Goal: Transaction & Acquisition: Download file/media

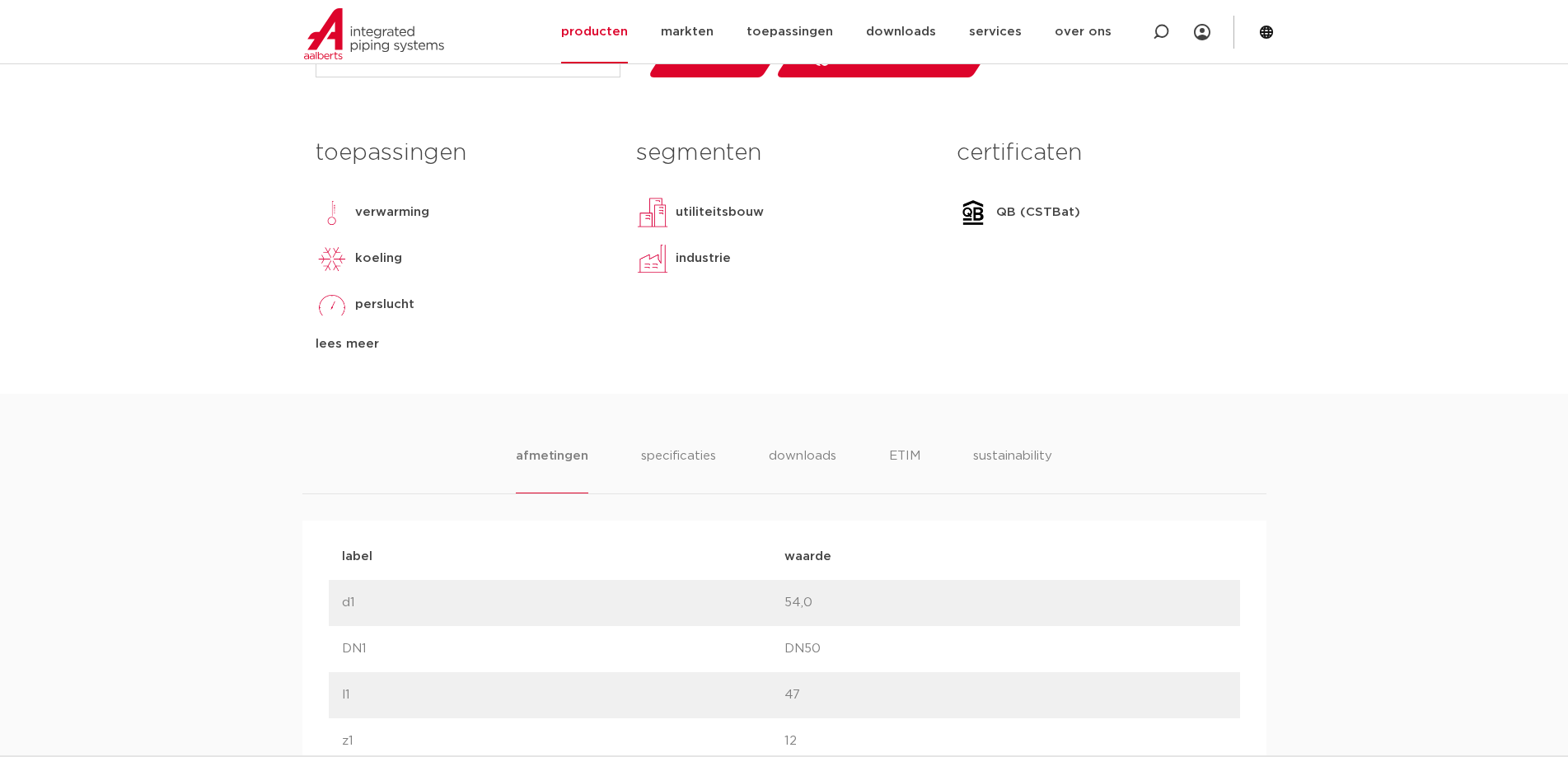
scroll to position [742, 0]
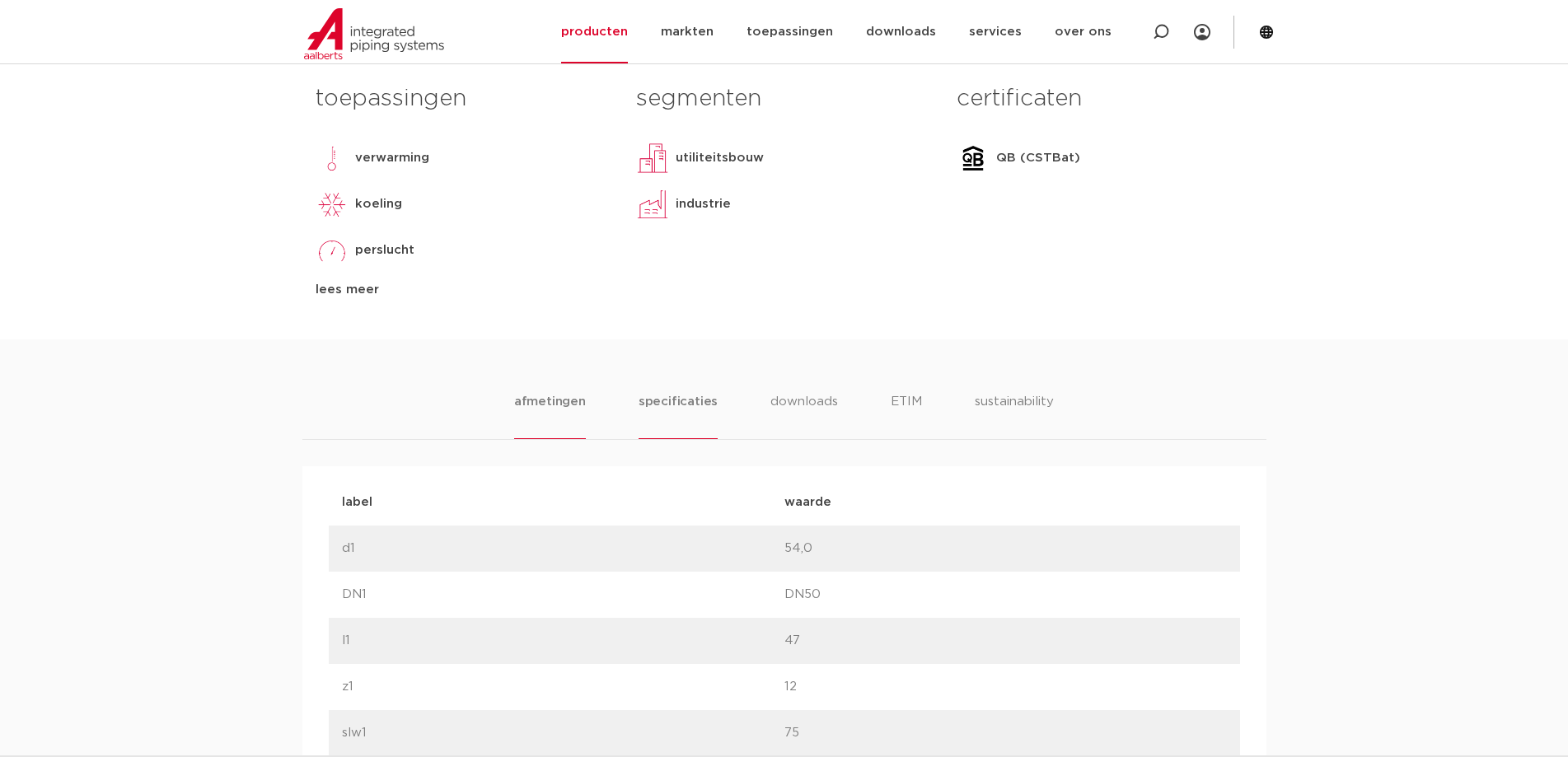
click at [680, 399] on li "specificaties" at bounding box center [678, 415] width 79 height 47
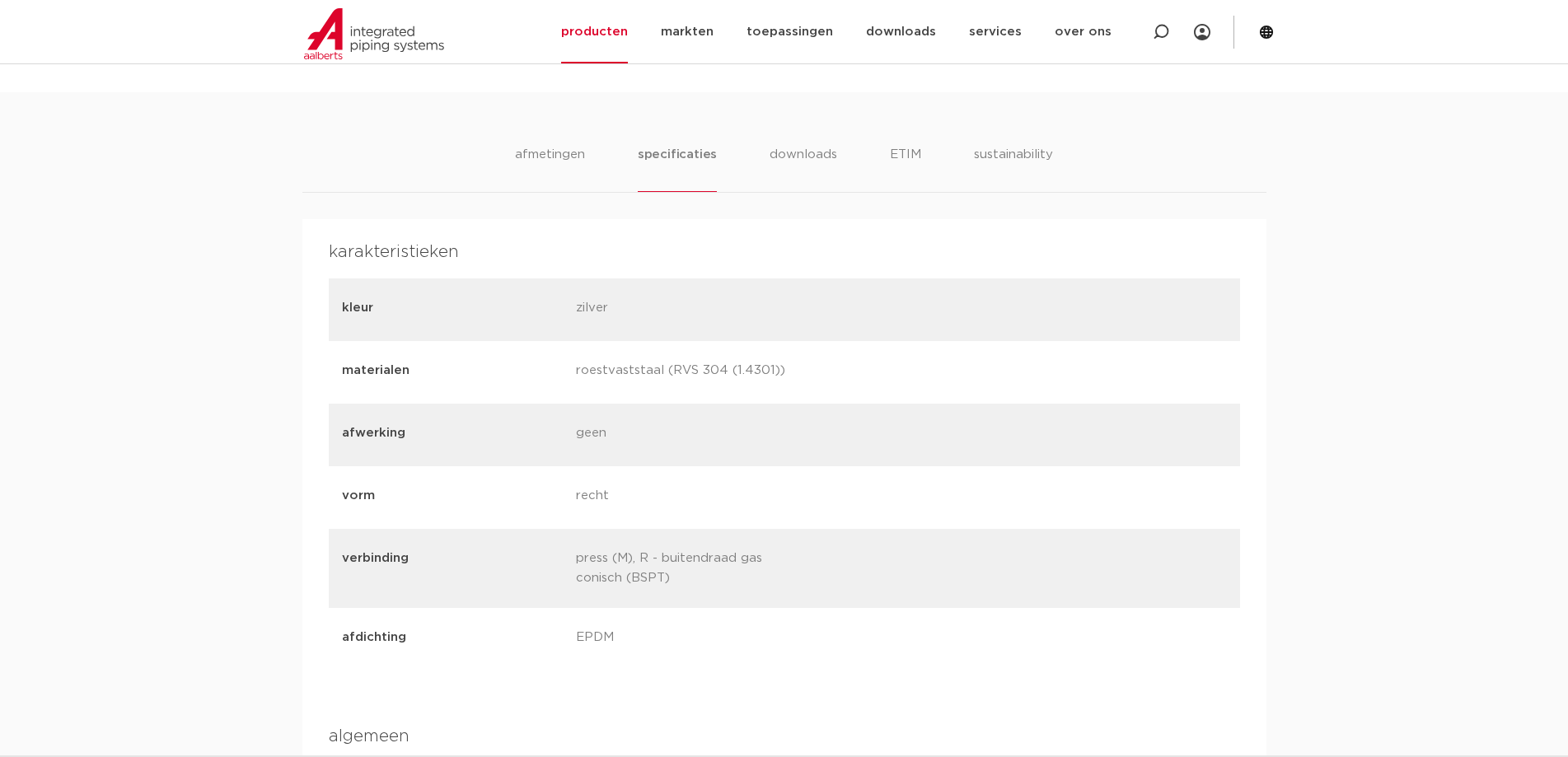
scroll to position [659, 0]
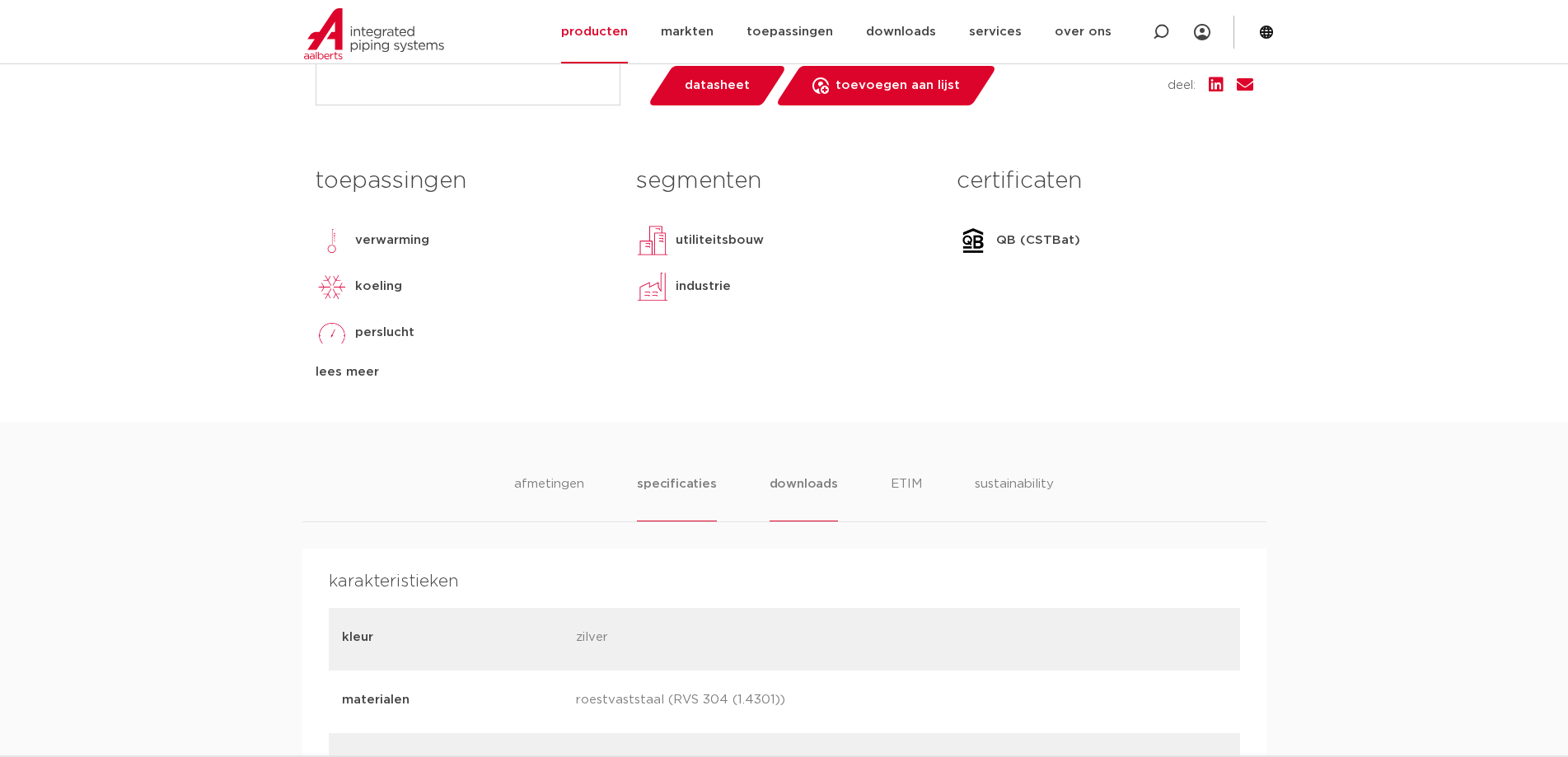
click at [793, 486] on li "downloads" at bounding box center [804, 498] width 68 height 47
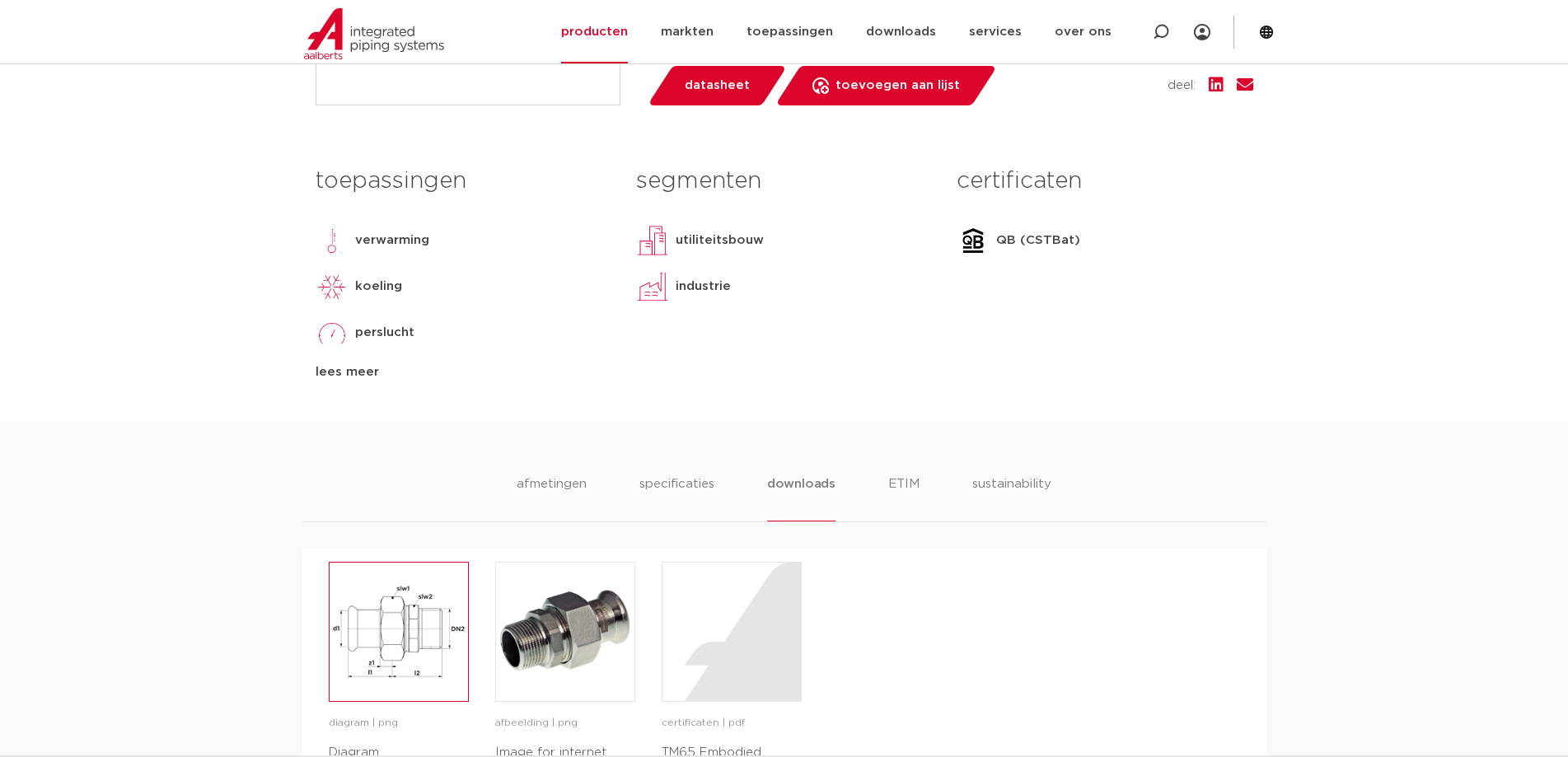
click at [386, 628] on img at bounding box center [399, 632] width 138 height 138
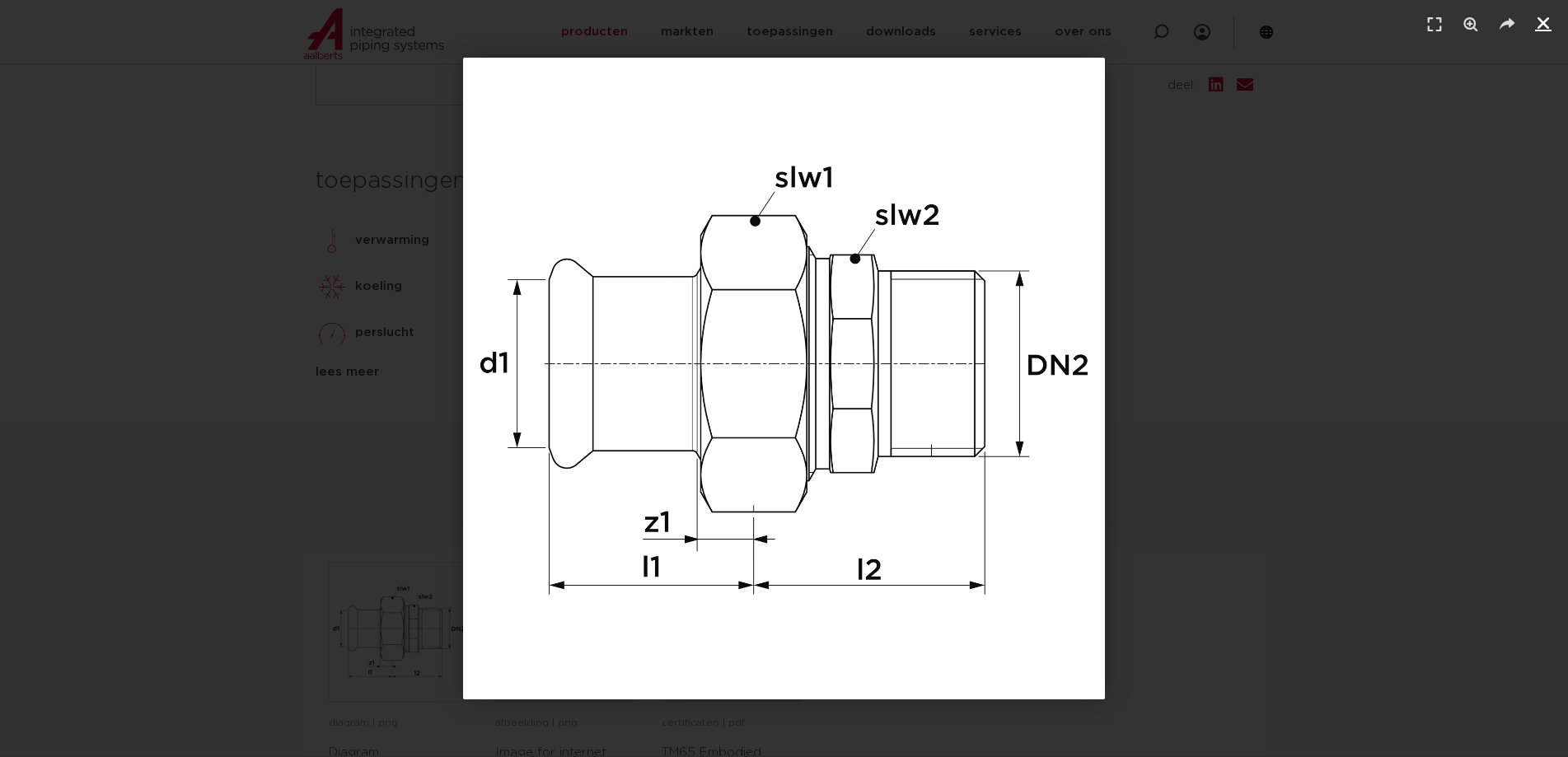
click at [1545, 24] on icon "Sluiten (Esc)" at bounding box center [1543, 23] width 16 height 16
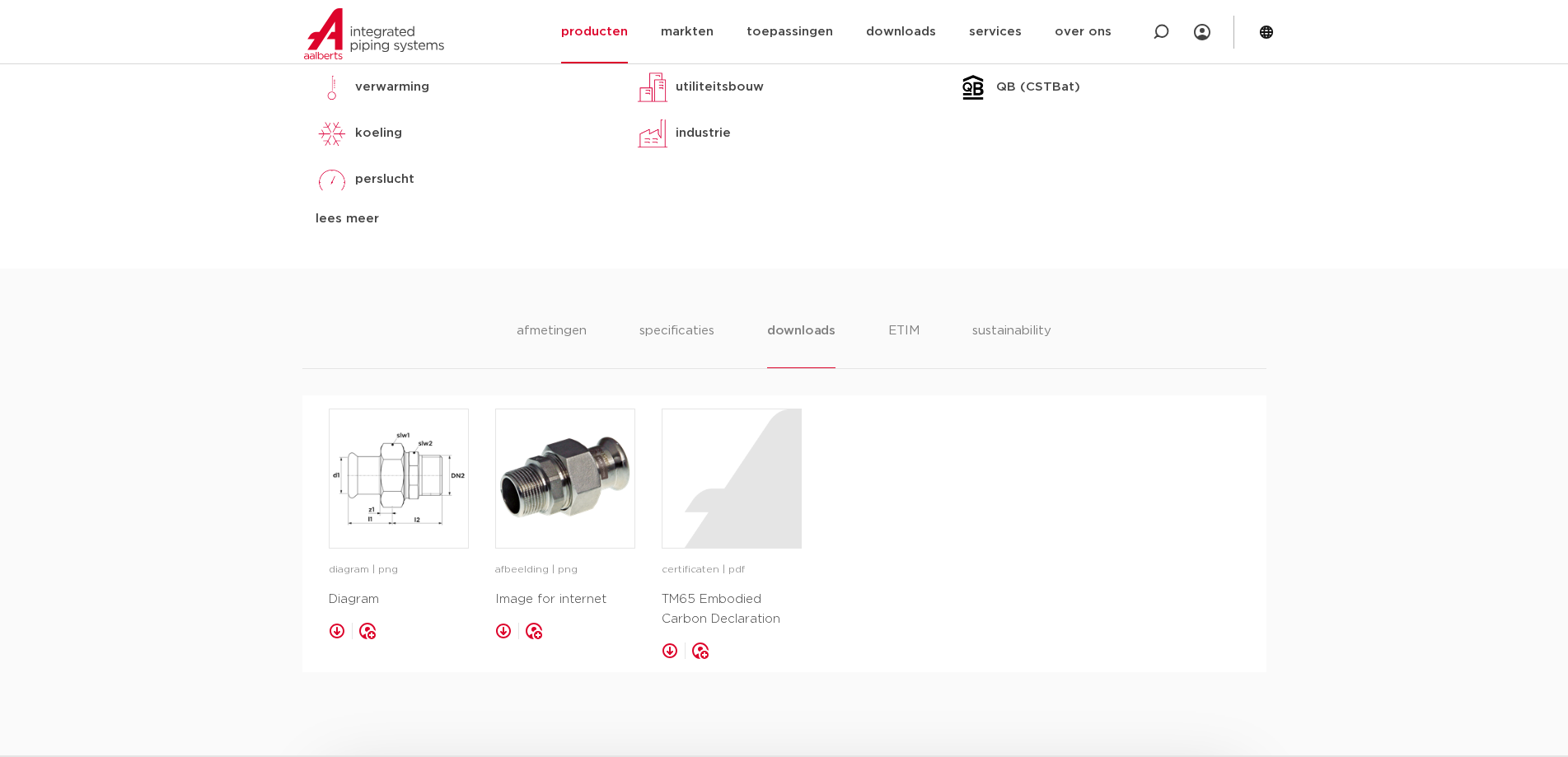
scroll to position [824, 0]
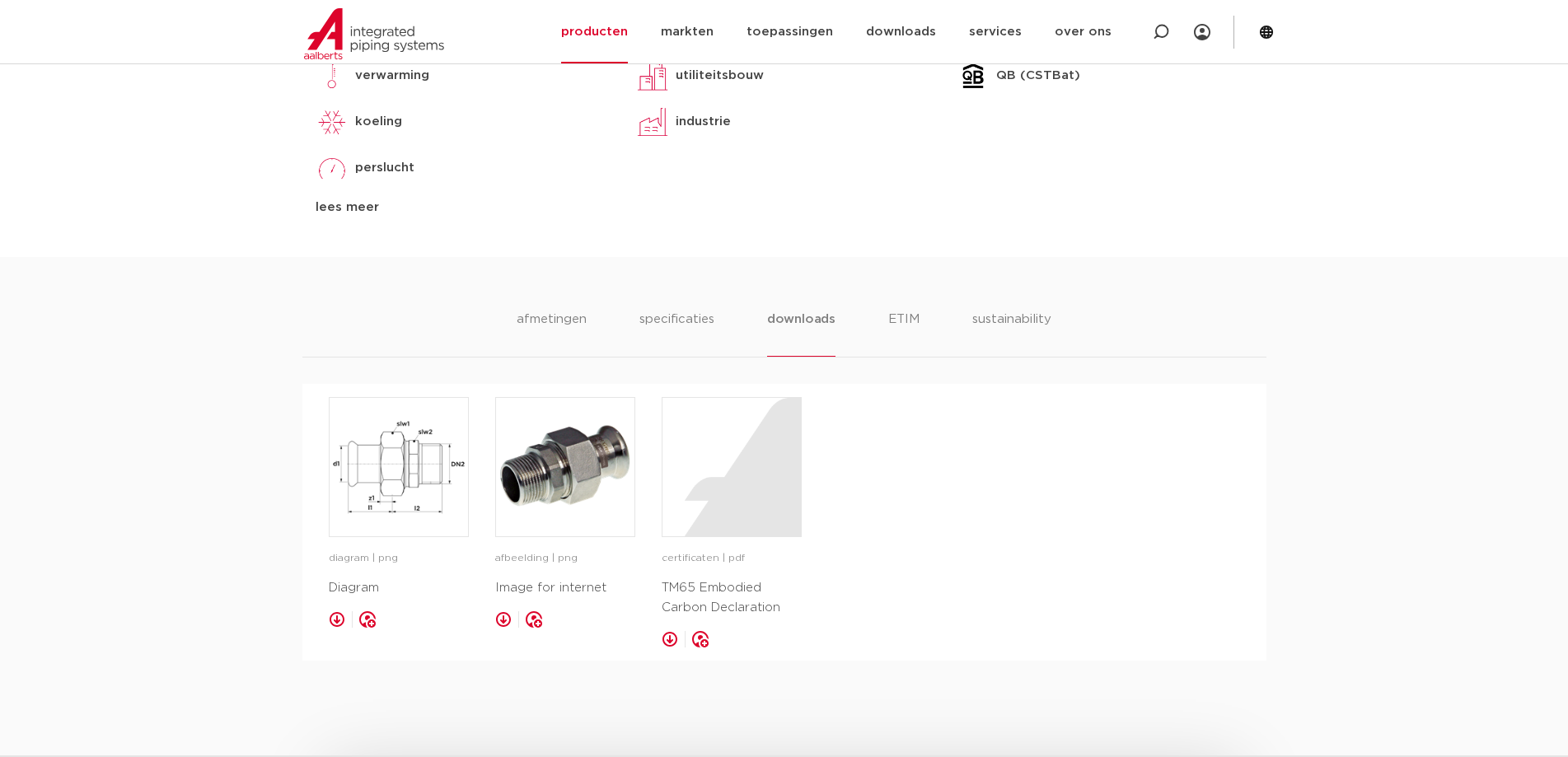
click at [338, 617] on link at bounding box center [337, 619] width 16 height 16
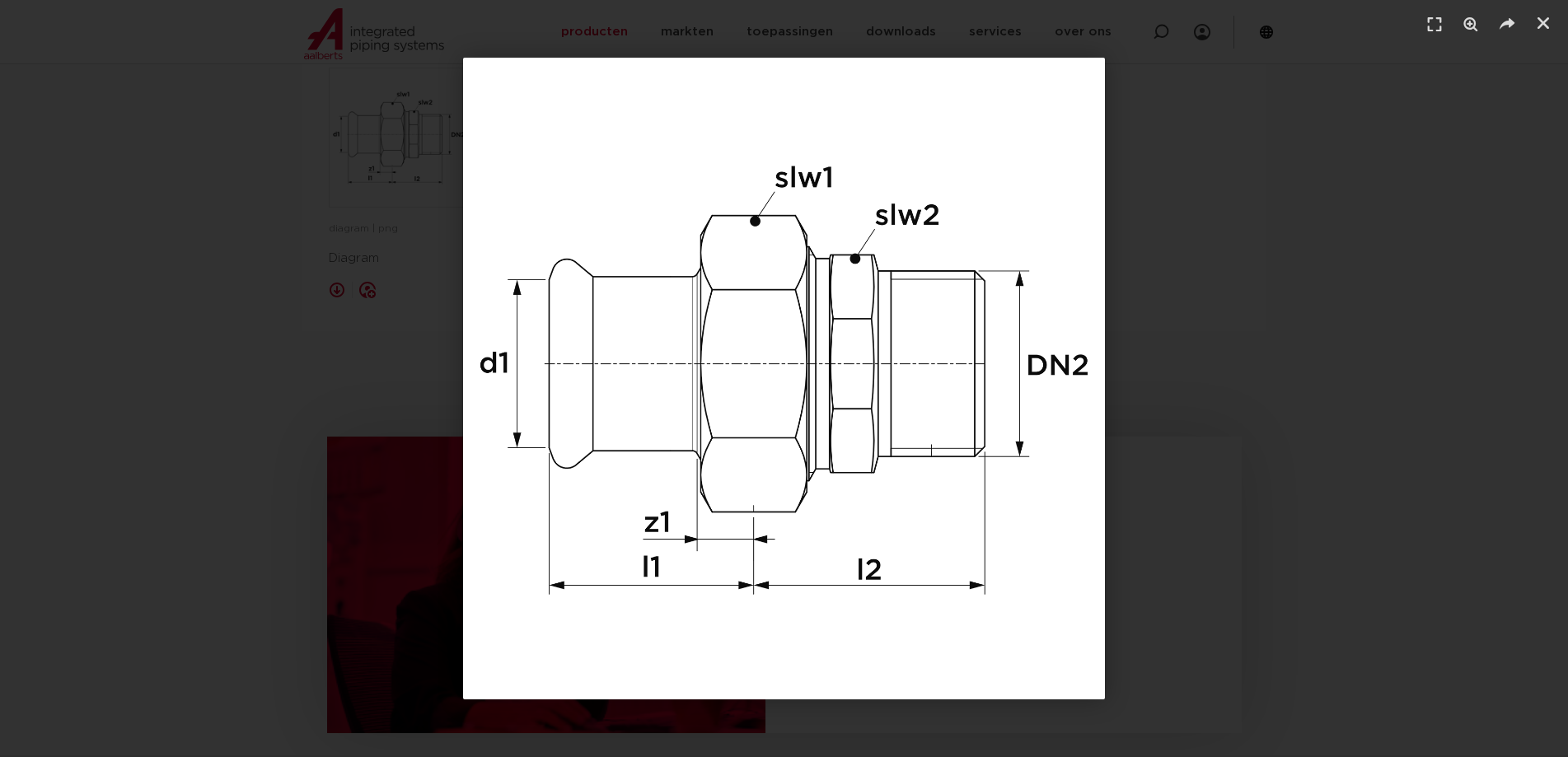
scroll to position [1071, 0]
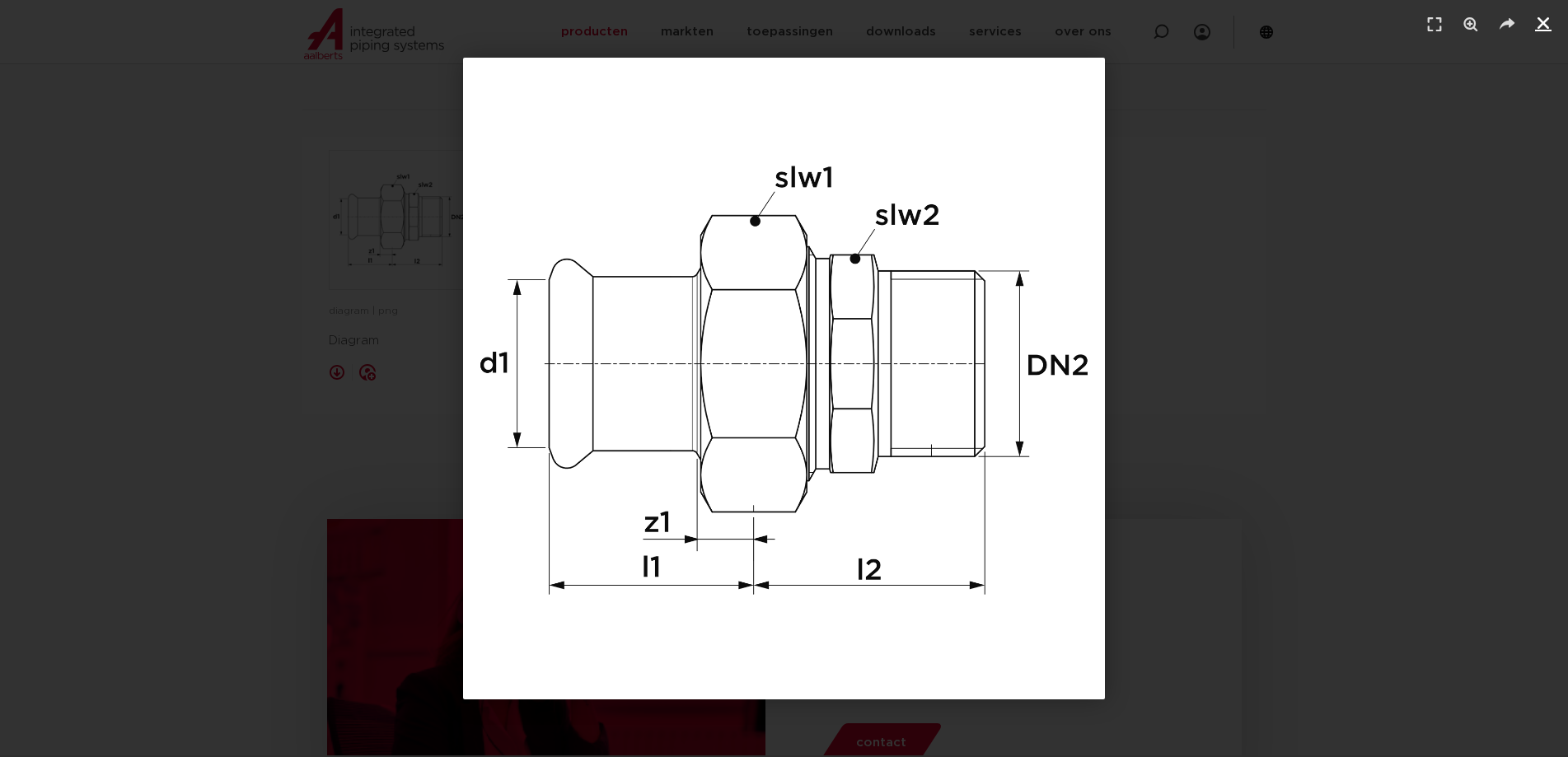
drag, startPoint x: 1552, startPoint y: 22, endPoint x: 1335, endPoint y: 158, distance: 255.8
click at [1550, 24] on link "Sluiten (Esc)" at bounding box center [1543, 23] width 25 height 25
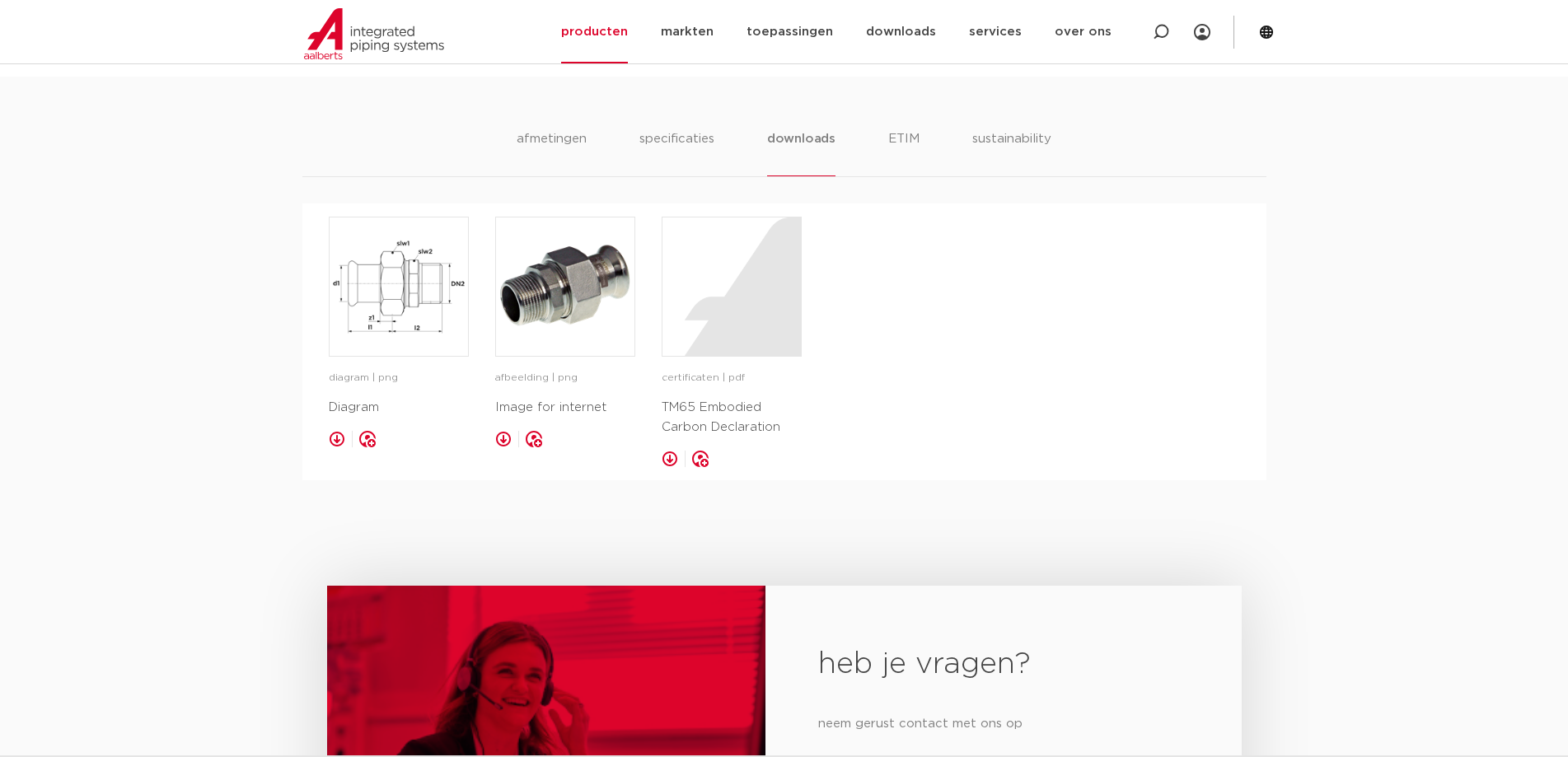
scroll to position [989, 0]
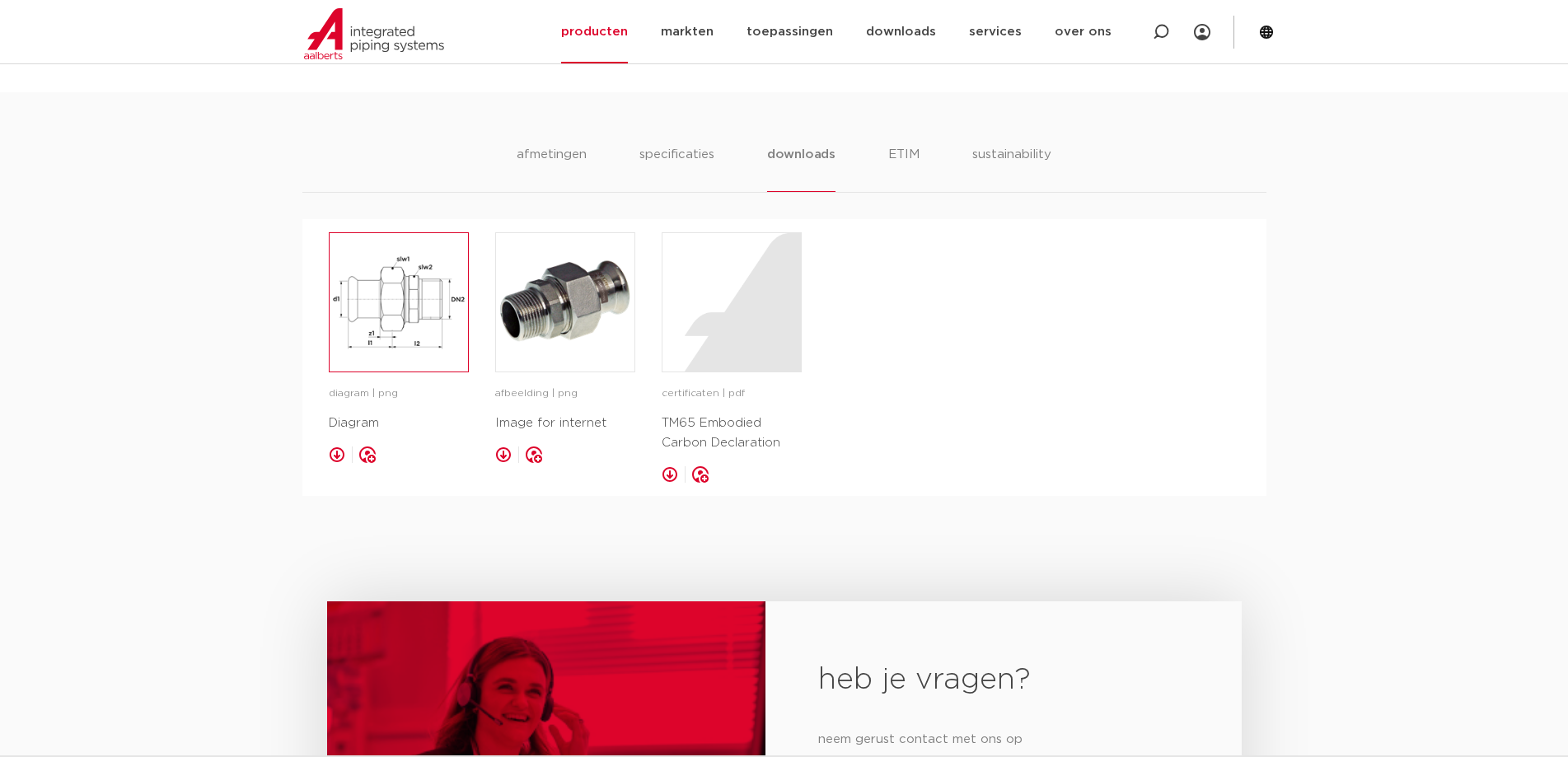
click at [399, 311] on img at bounding box center [399, 302] width 138 height 138
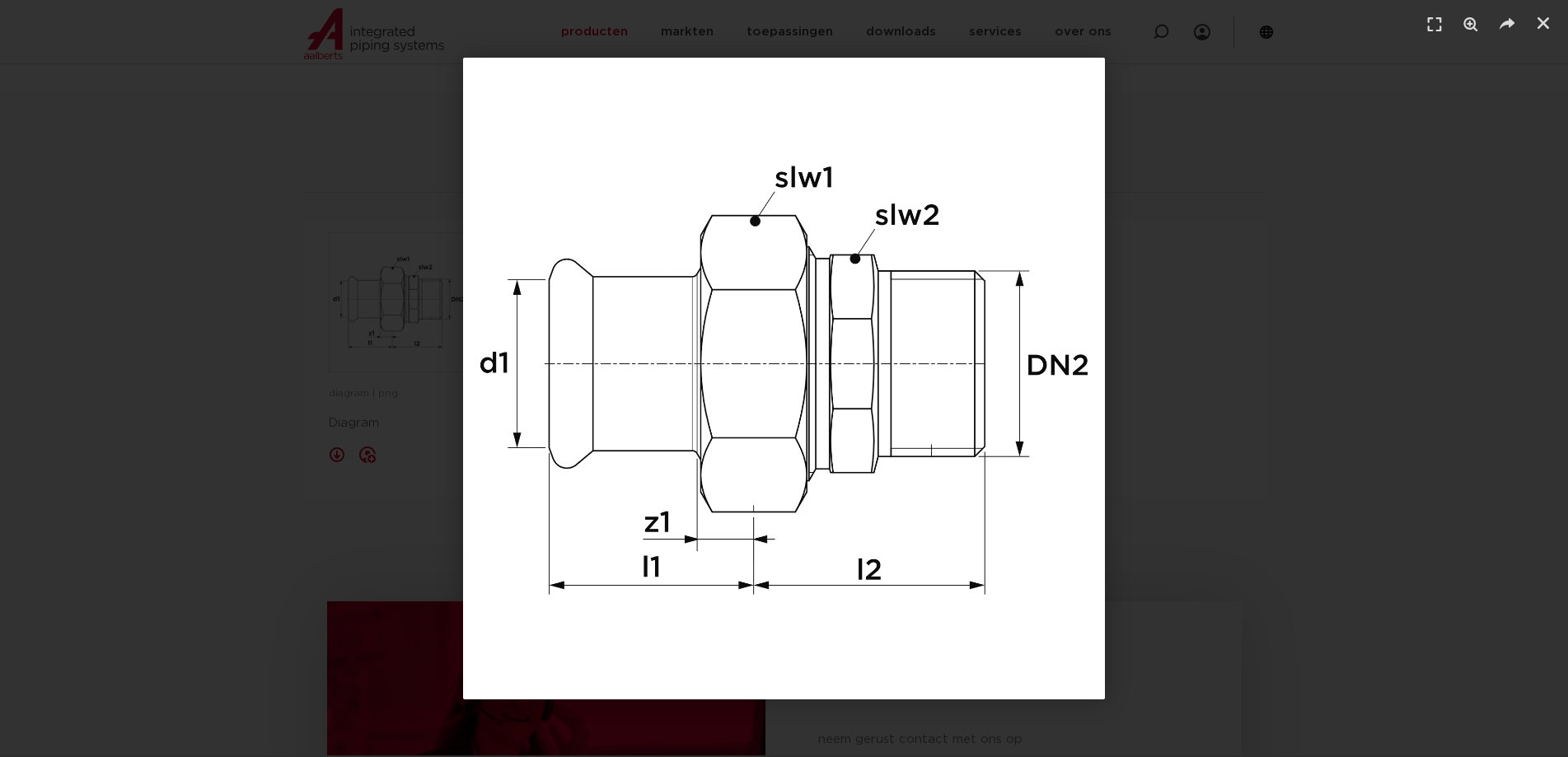
drag, startPoint x: 1540, startPoint y: 19, endPoint x: 1395, endPoint y: 80, distance: 157.3
click at [1539, 20] on icon "Sluiten (Esc)" at bounding box center [1543, 23] width 16 height 16
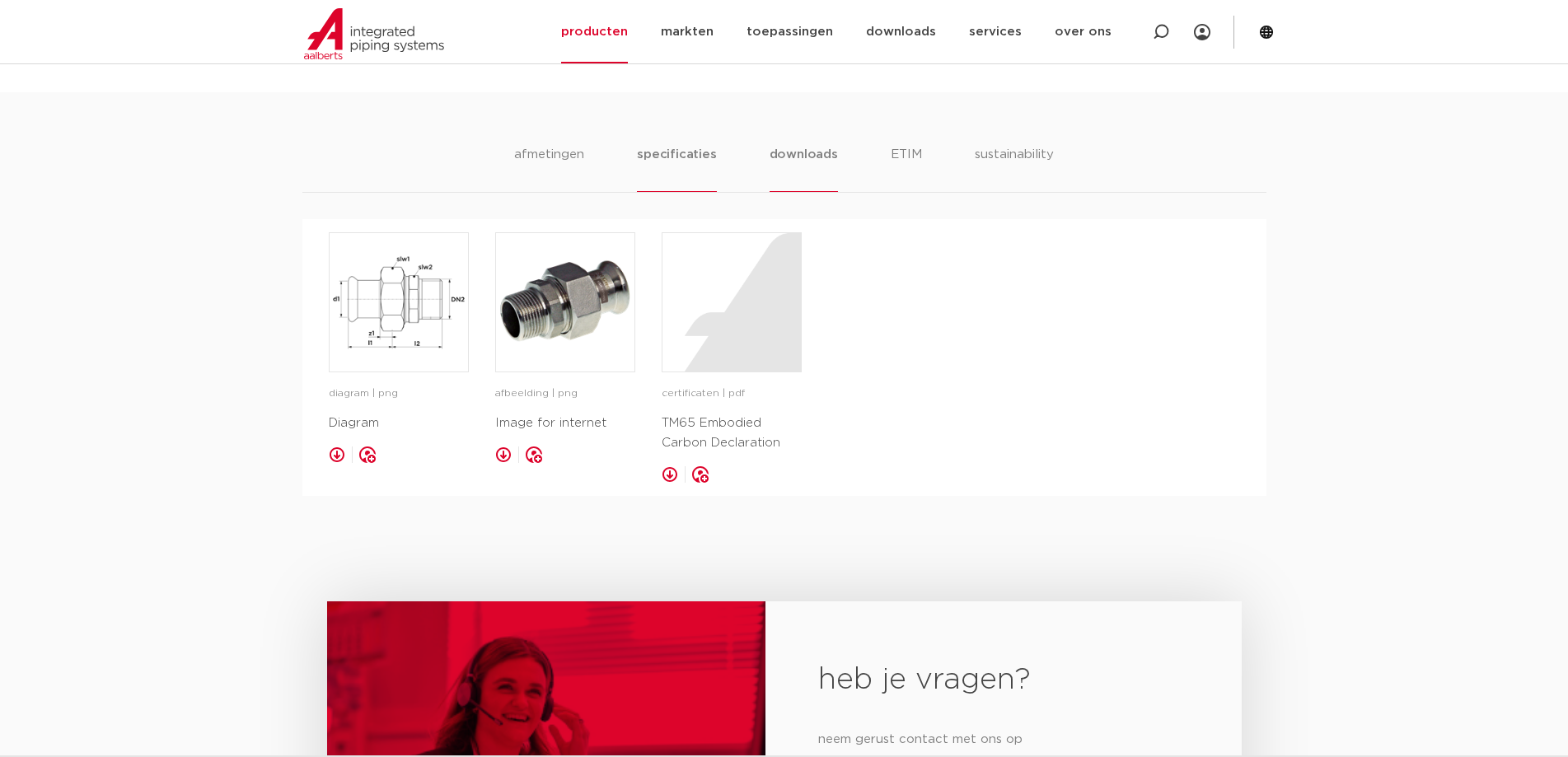
click at [675, 150] on li "specificaties" at bounding box center [676, 168] width 79 height 47
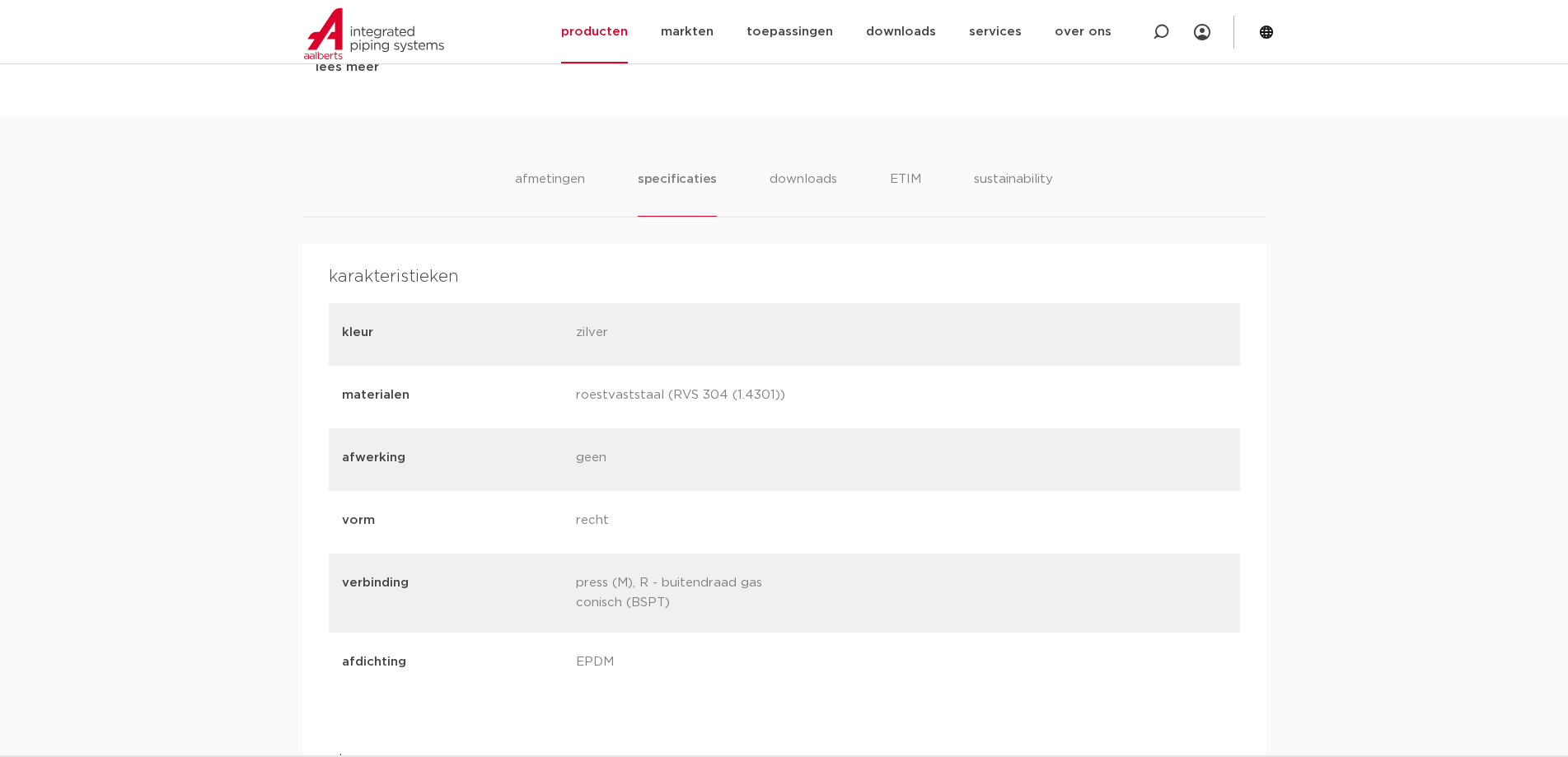
scroll to position [906, 0]
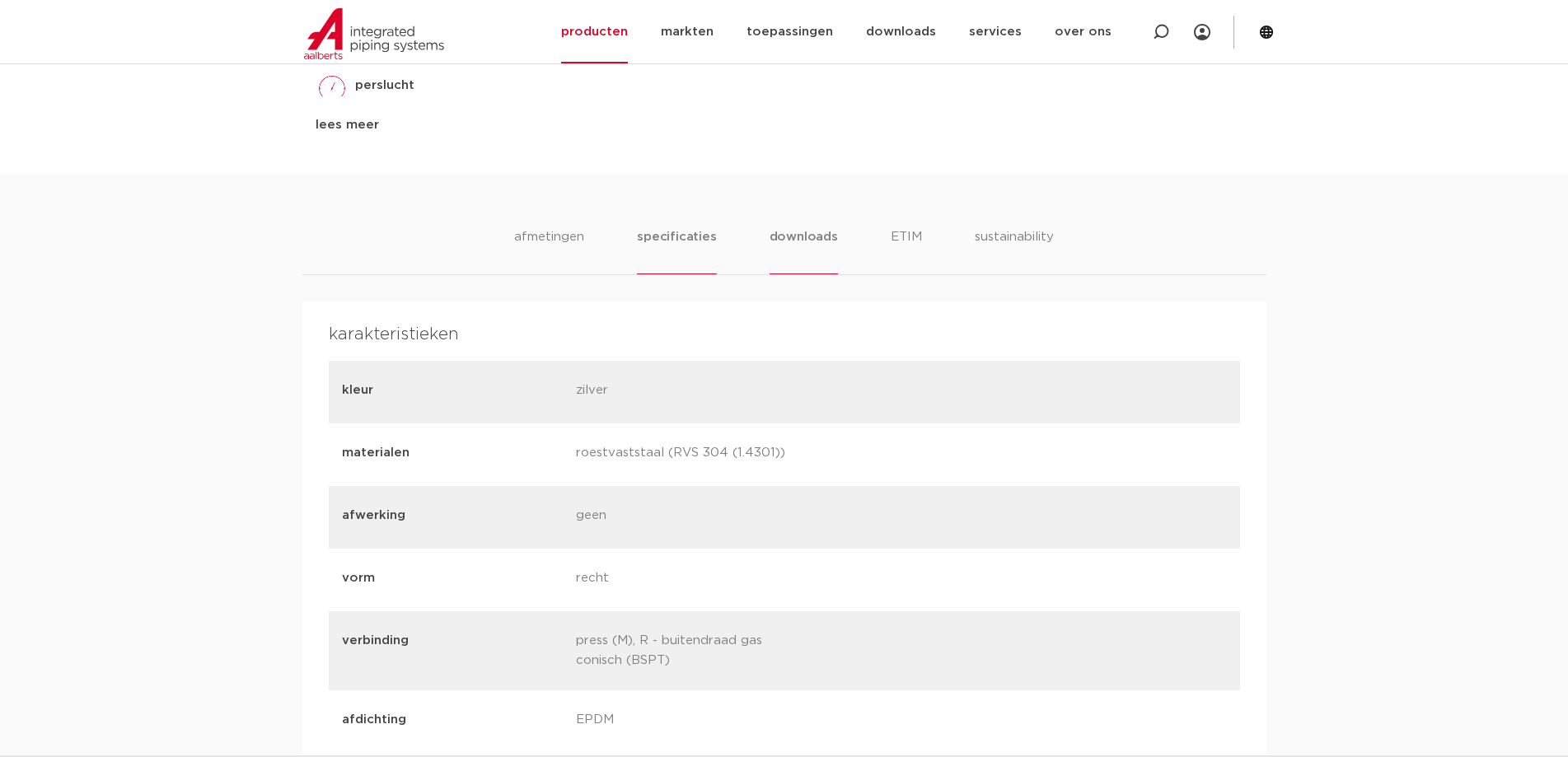
click at [805, 239] on li "downloads" at bounding box center [804, 250] width 68 height 47
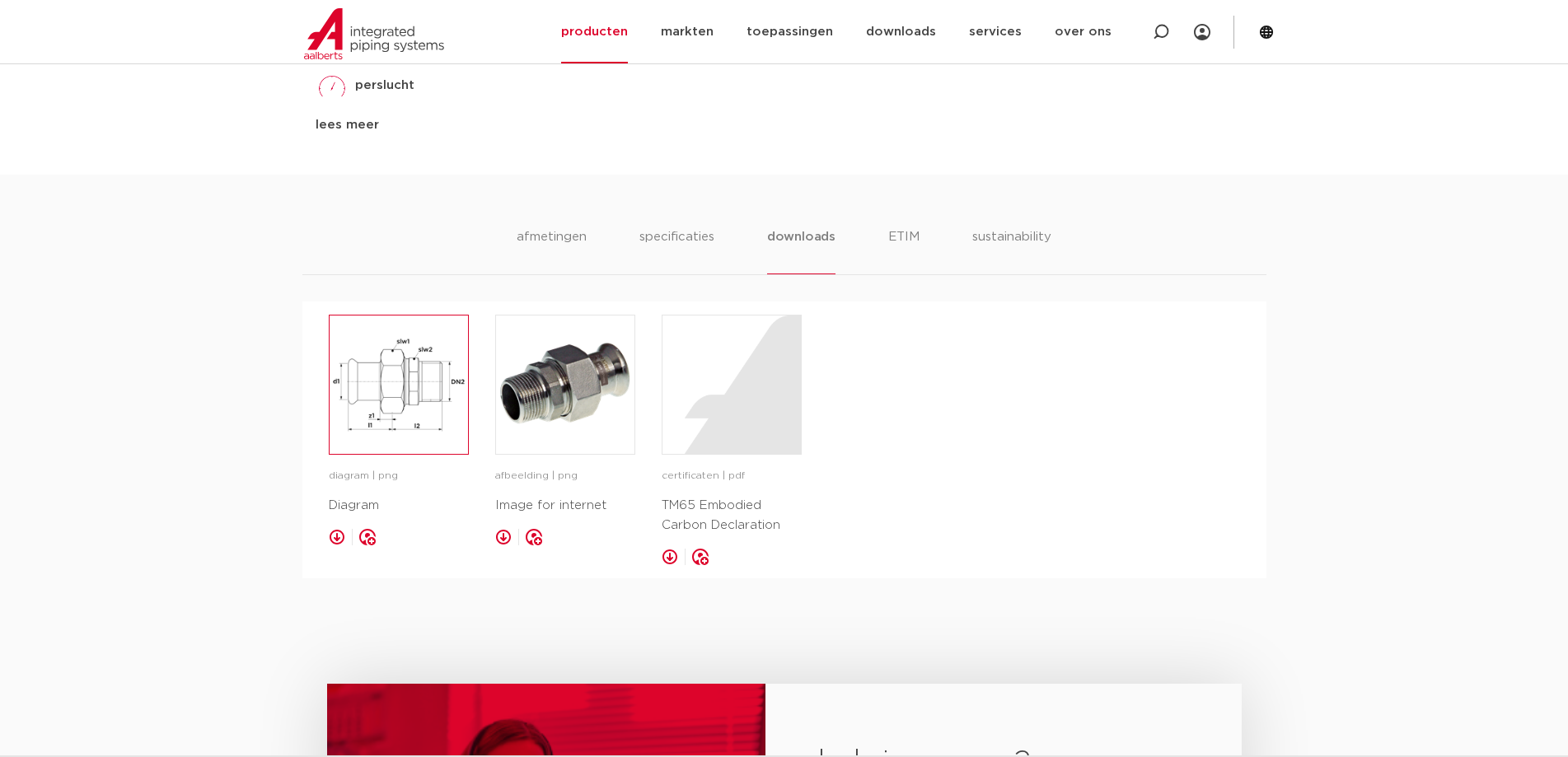
click at [397, 364] on img at bounding box center [399, 385] width 138 height 138
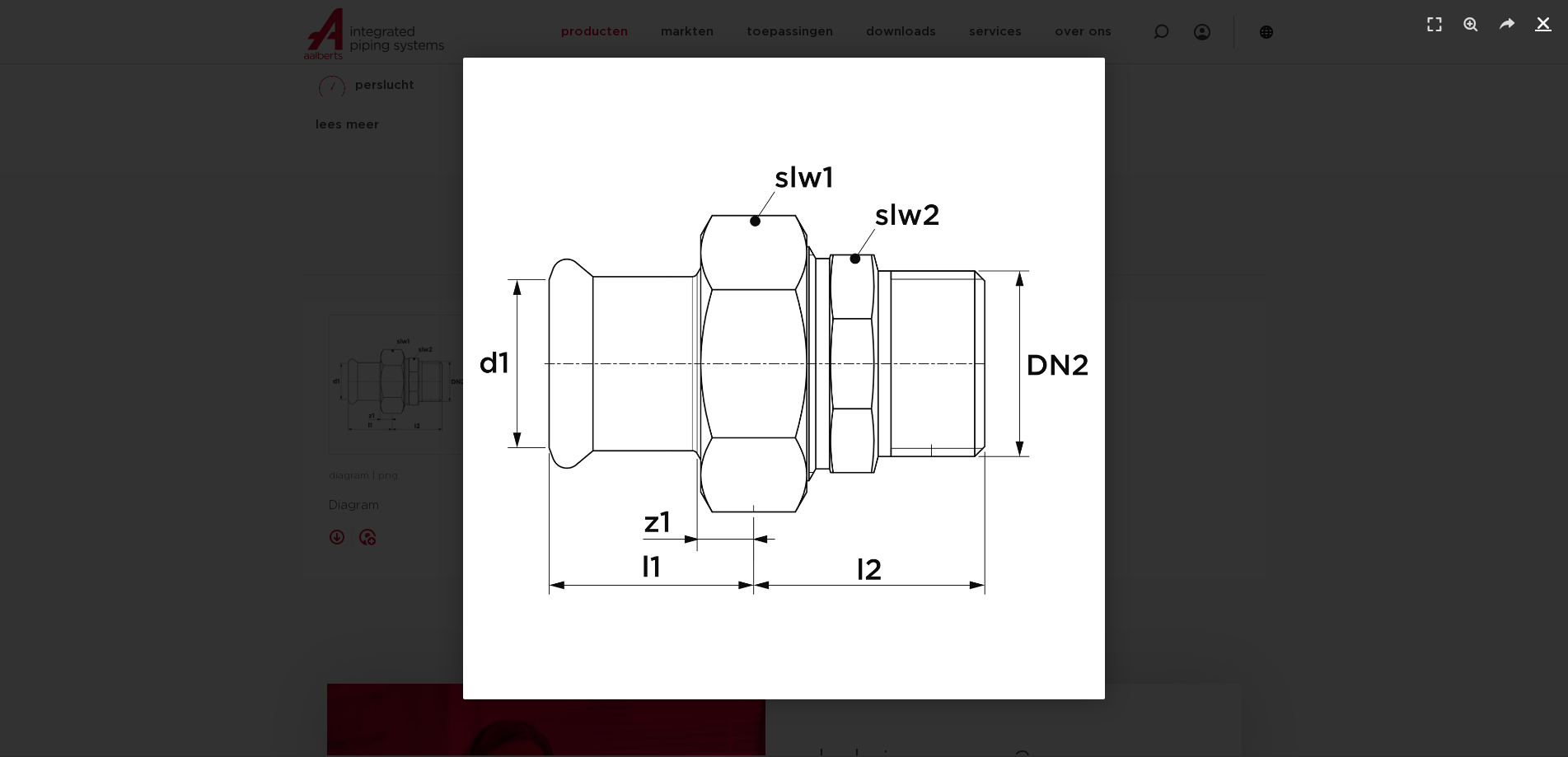
click at [1542, 21] on icon "Sluiten (Esc)" at bounding box center [1543, 23] width 16 height 16
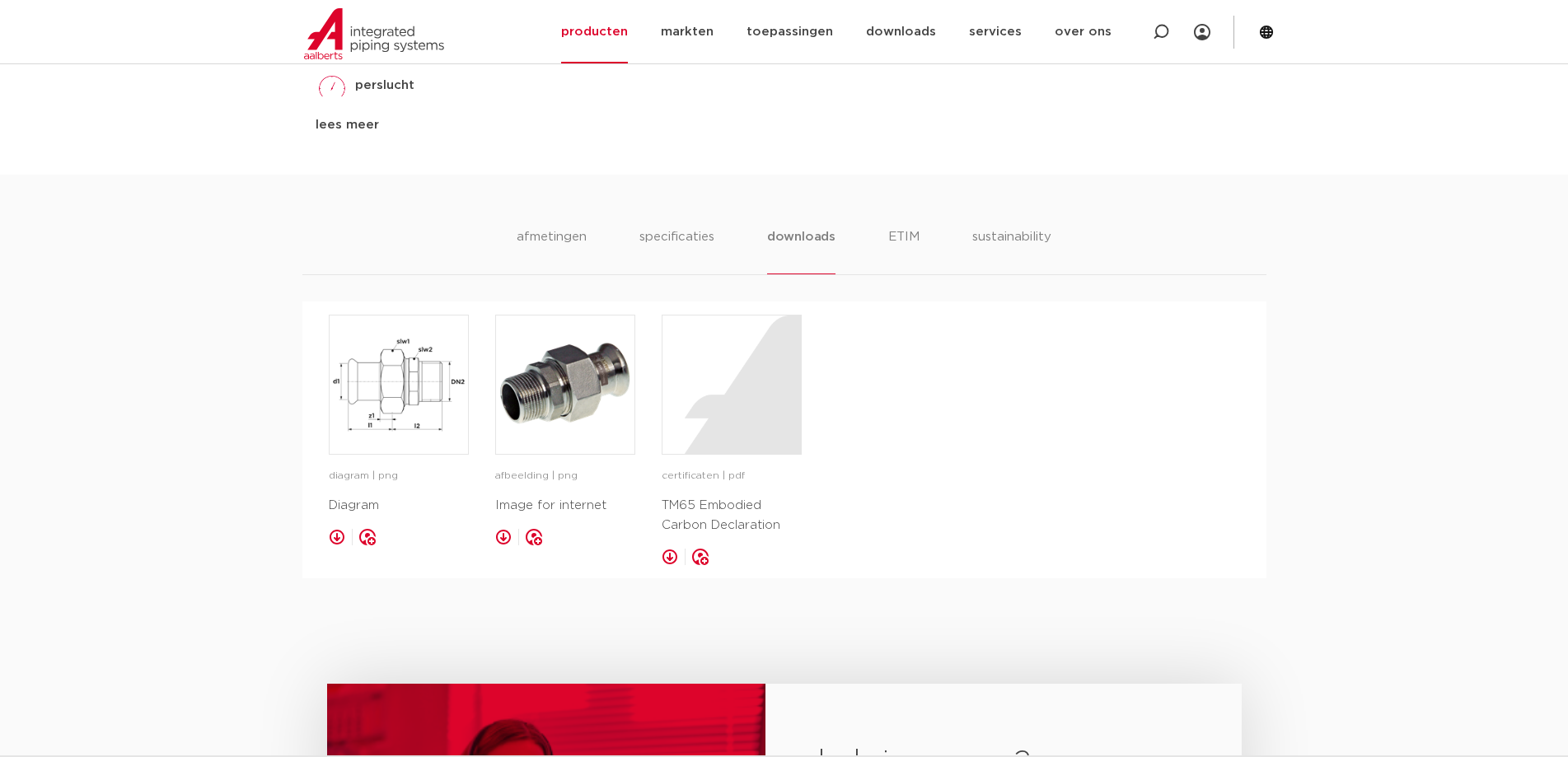
click at [335, 539] on link at bounding box center [337, 537] width 16 height 16
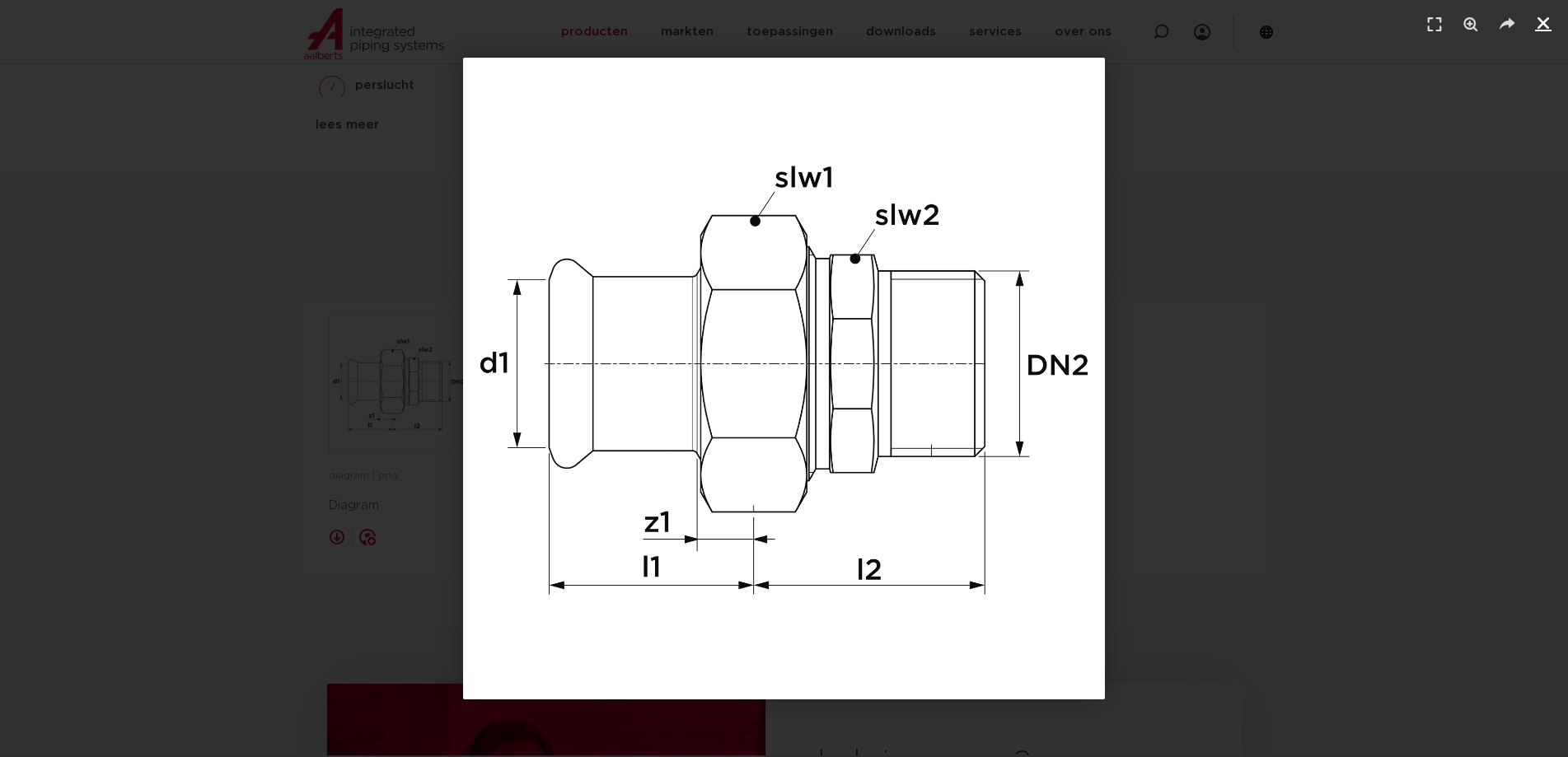
drag, startPoint x: 709, startPoint y: 527, endPoint x: 1544, endPoint y: 25, distance: 975.1
click at [1544, 25] on icon "Sluiten (Esc)" at bounding box center [1543, 23] width 16 height 16
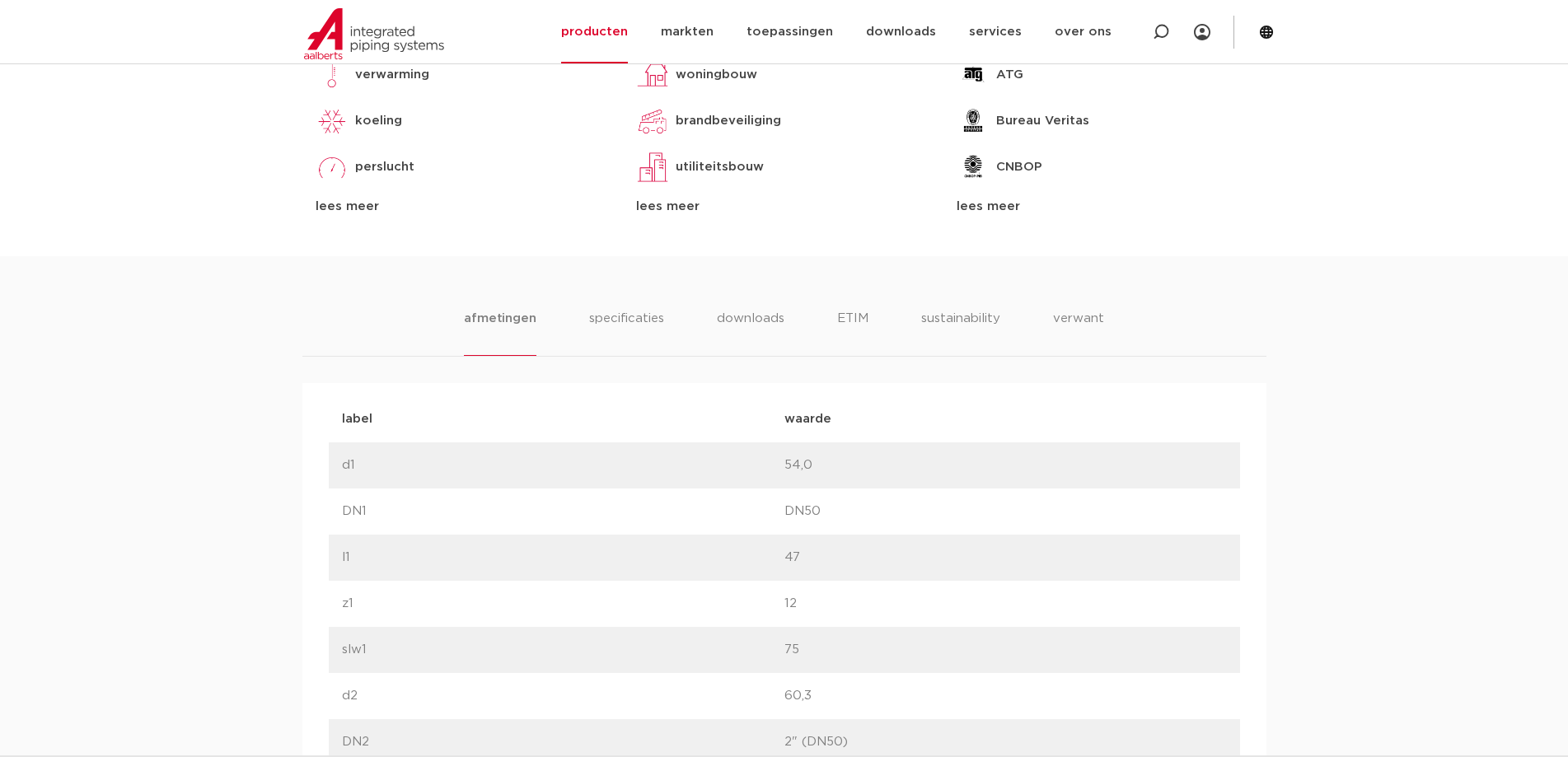
scroll to position [824, 0]
click at [632, 321] on li "specificaties" at bounding box center [626, 333] width 79 height 47
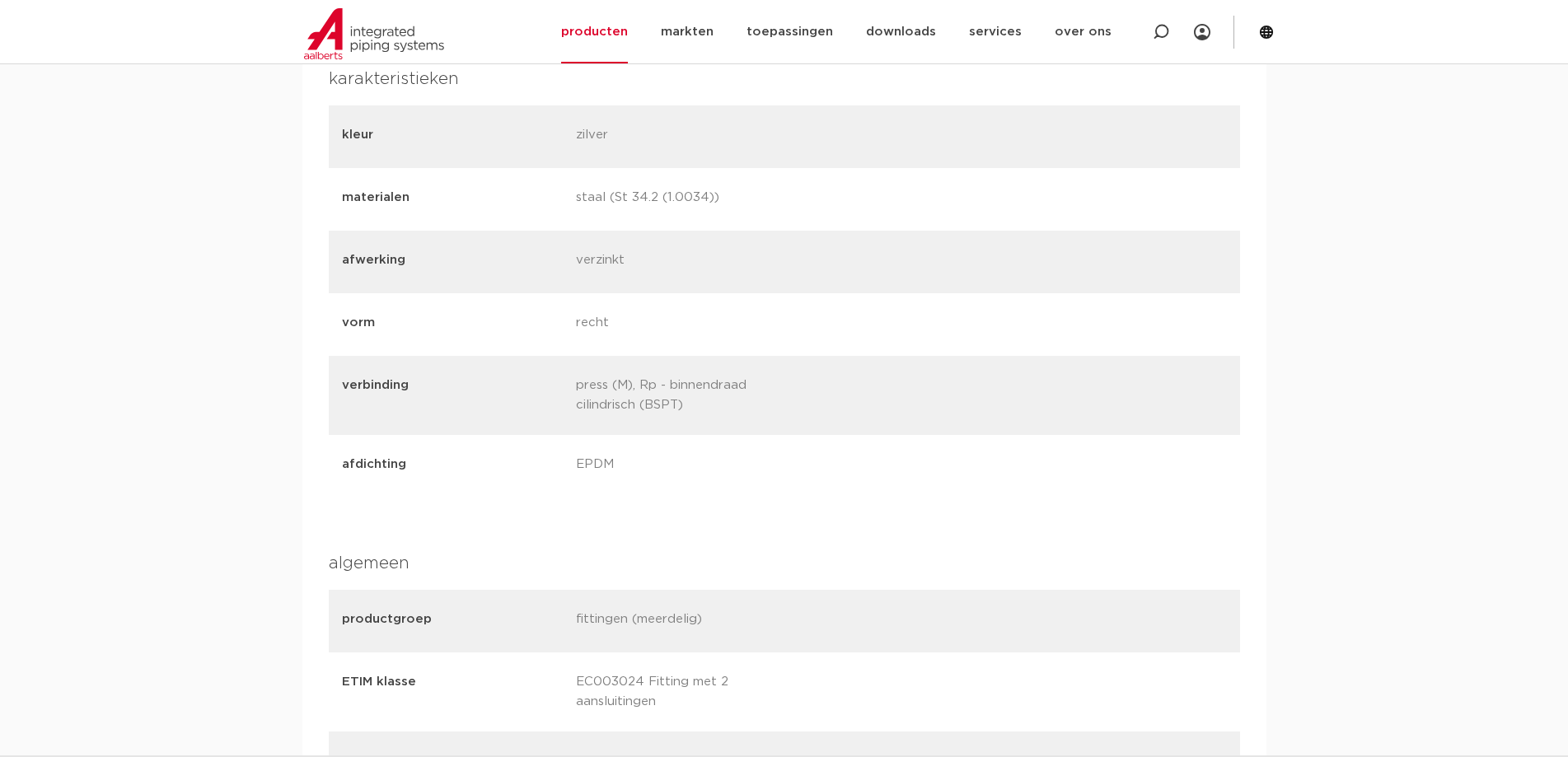
scroll to position [906, 0]
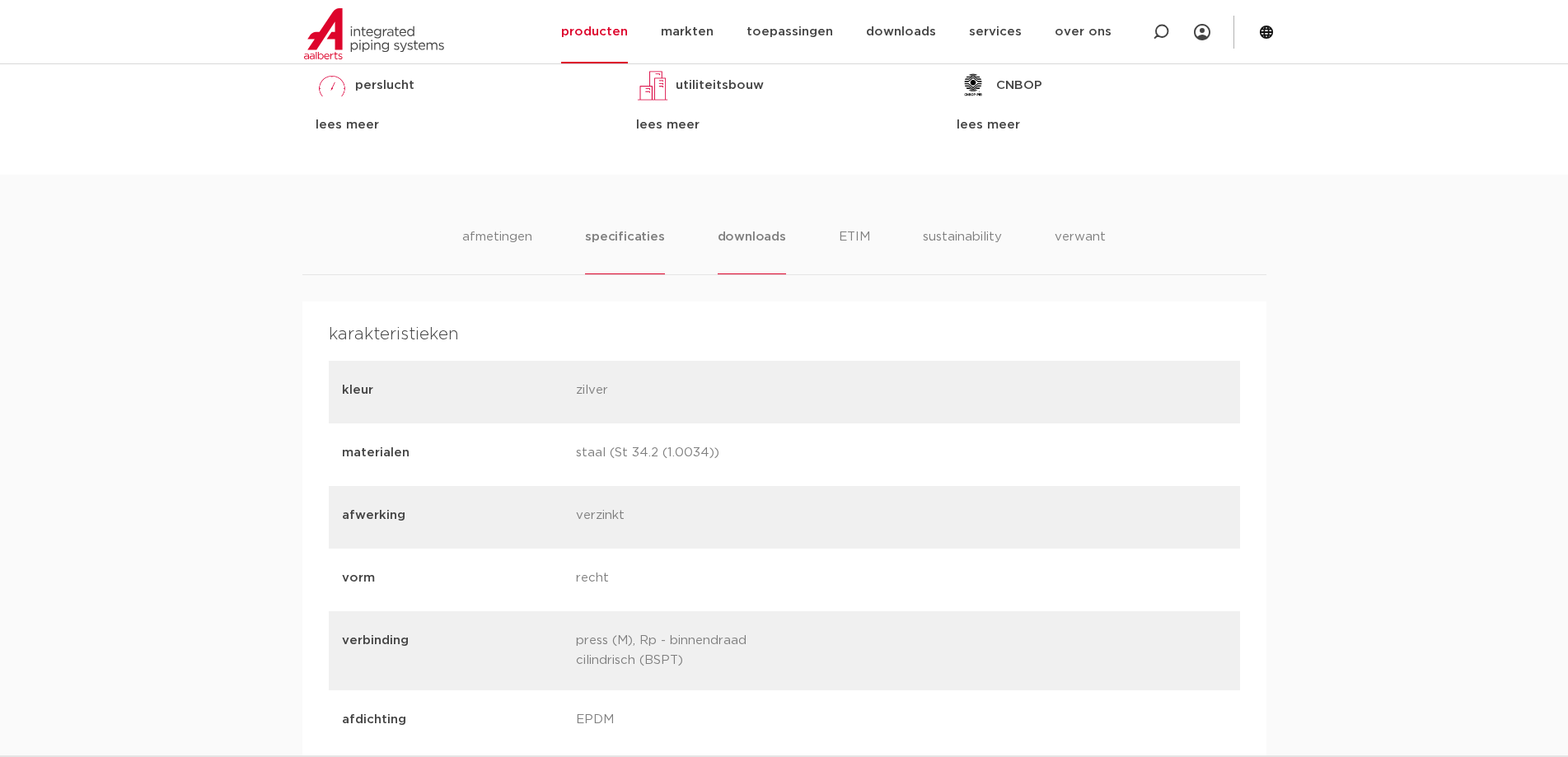
click at [748, 234] on li "downloads" at bounding box center [752, 250] width 68 height 47
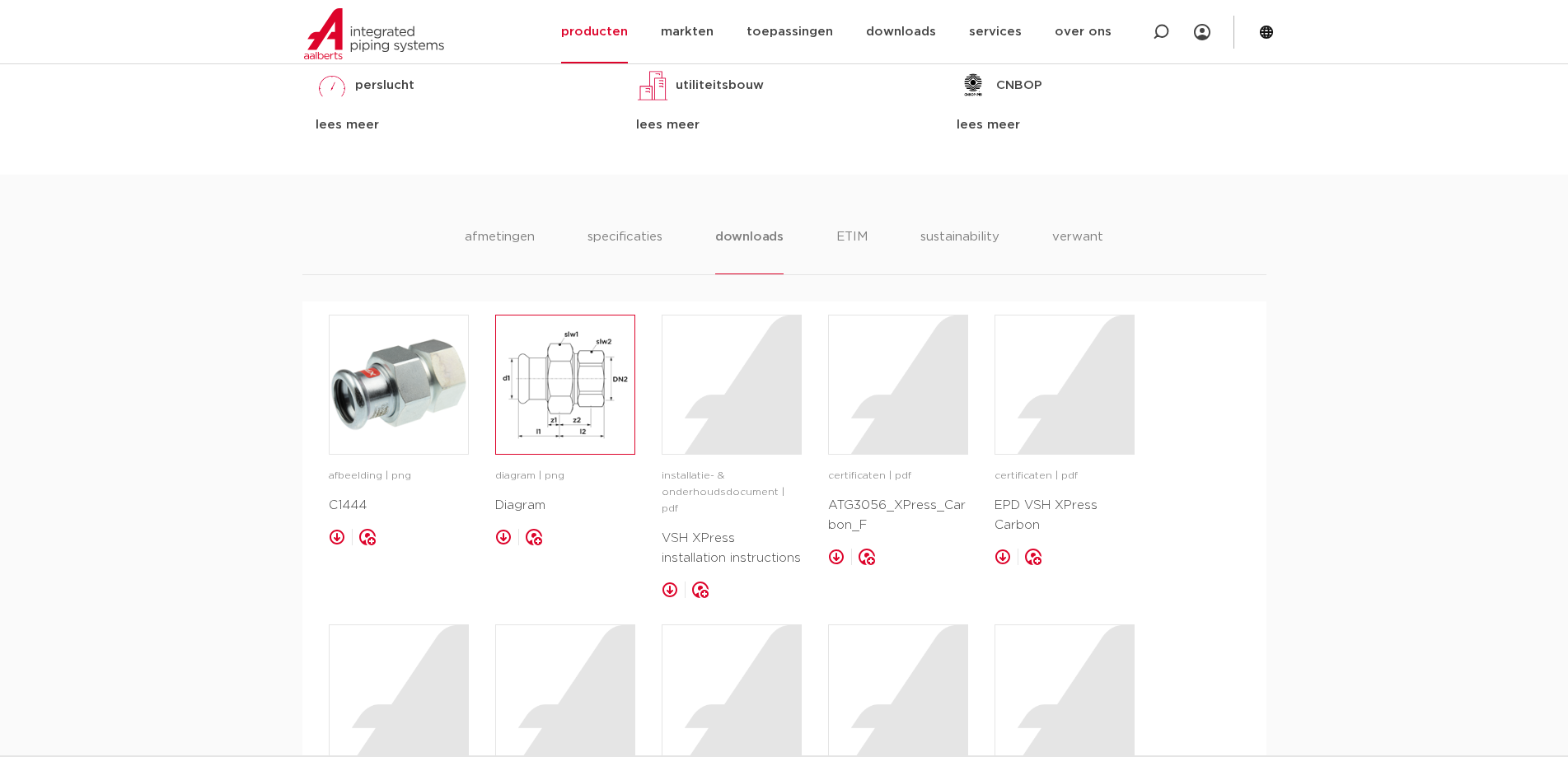
click at [563, 402] on img at bounding box center [565, 385] width 138 height 138
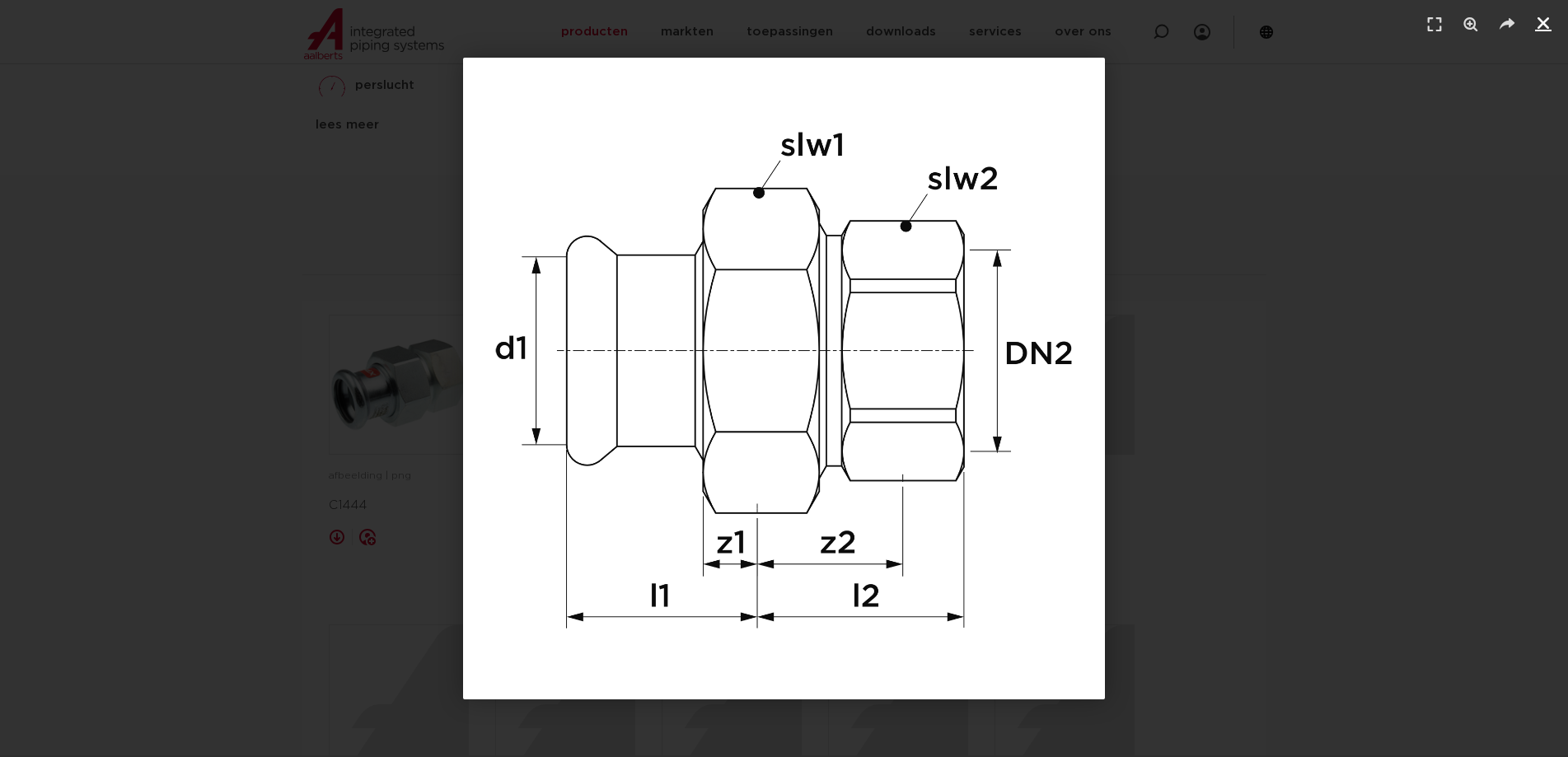
click at [1545, 21] on icon "Sluiten (Esc)" at bounding box center [1543, 23] width 16 height 16
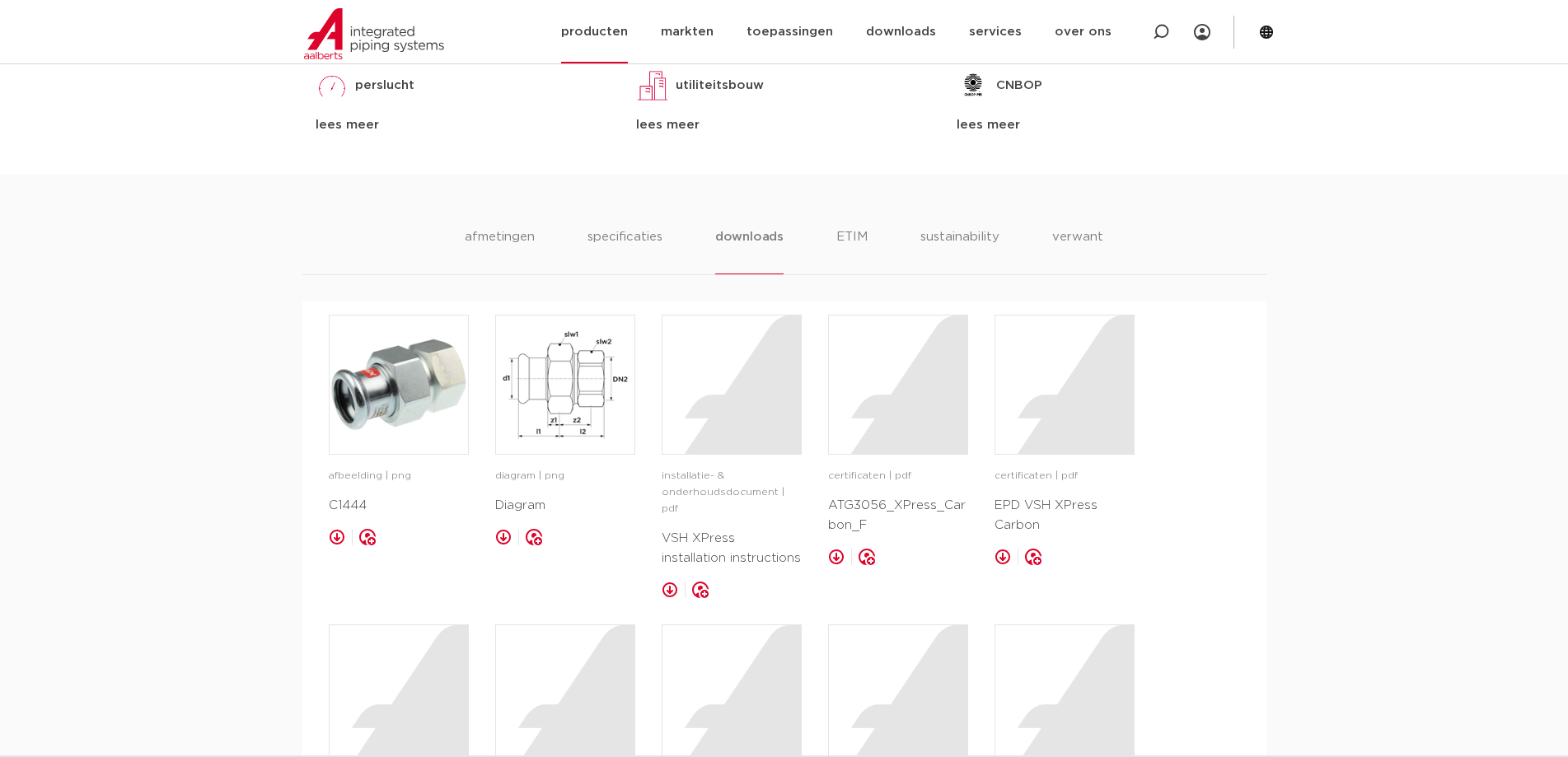
click at [600, 25] on link "producten" at bounding box center [594, 31] width 67 height 63
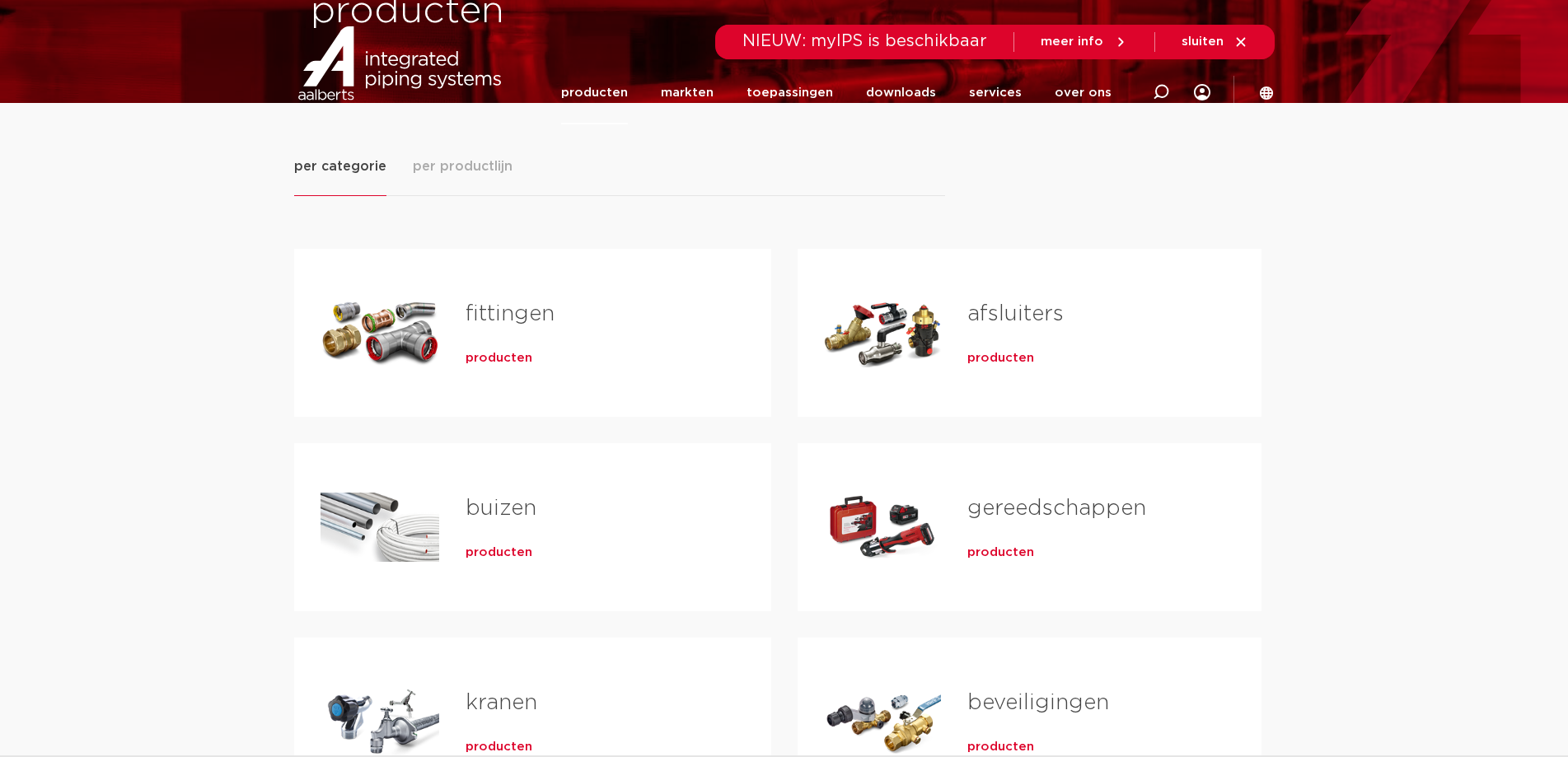
scroll to position [247, 0]
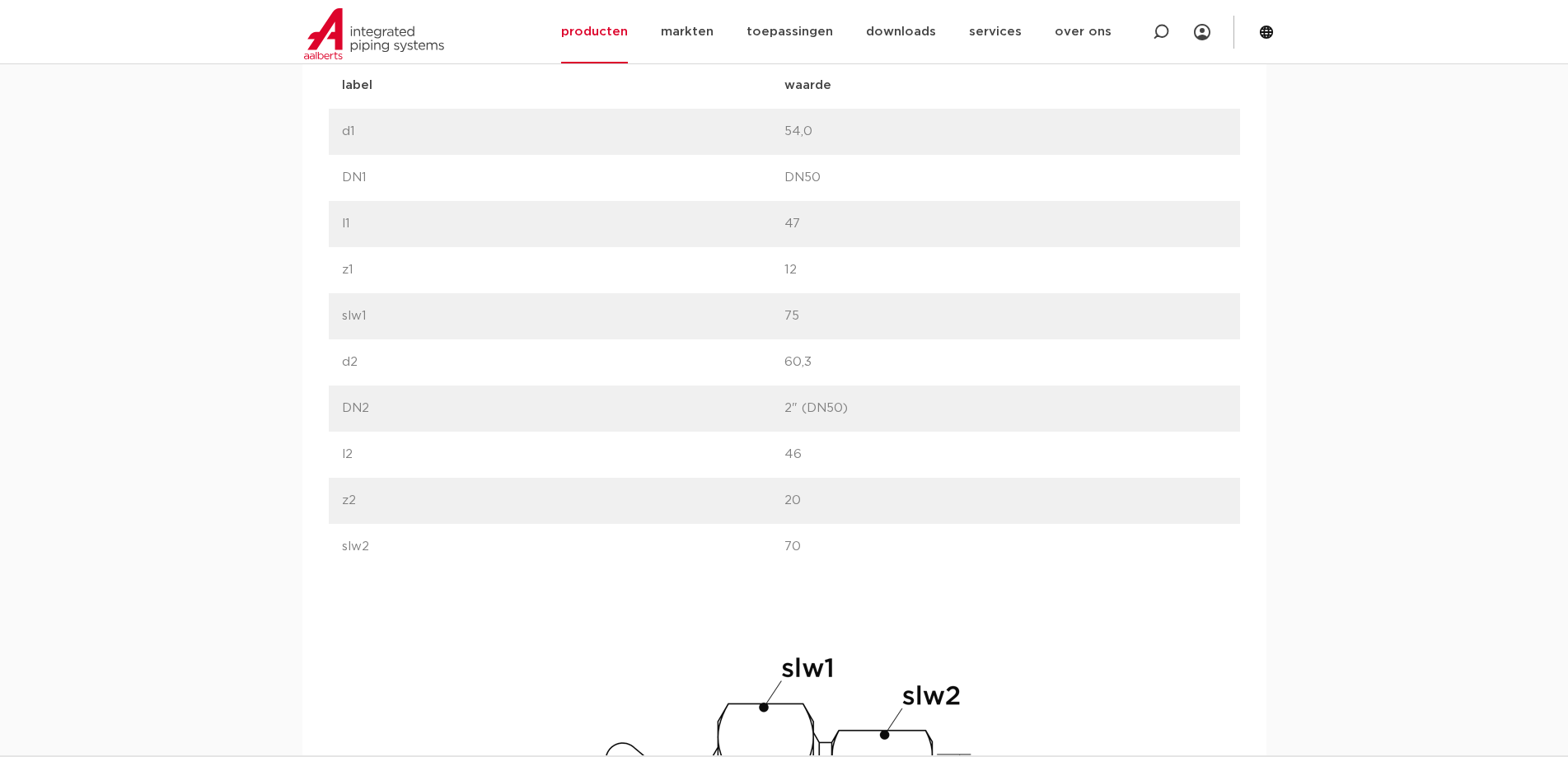
scroll to position [1153, 0]
